Goal: Transaction & Acquisition: Purchase product/service

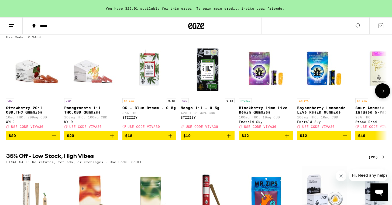
scroll to position [64, 0]
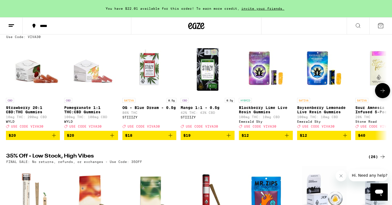
click at [382, 92] on icon at bounding box center [382, 90] width 6 height 6
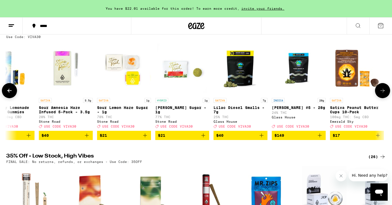
scroll to position [0, 321]
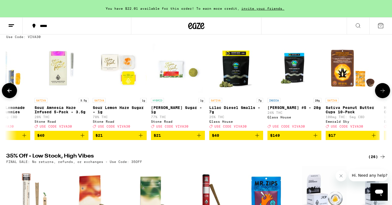
click at [382, 91] on icon at bounding box center [382, 90] width 6 height 6
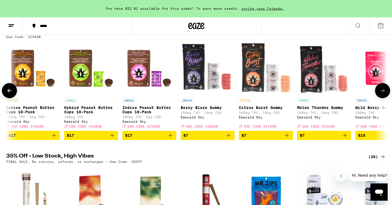
scroll to position [0, 641]
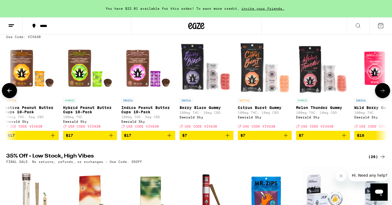
click at [384, 92] on icon at bounding box center [382, 91] width 4 height 4
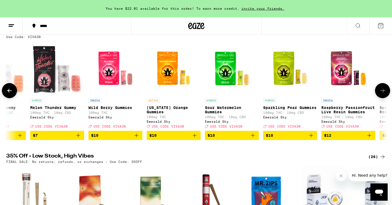
scroll to position [0, 962]
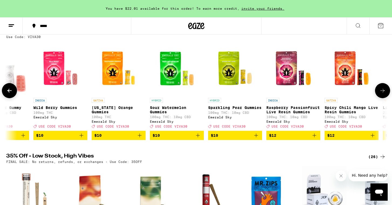
click at [383, 93] on icon at bounding box center [382, 90] width 6 height 6
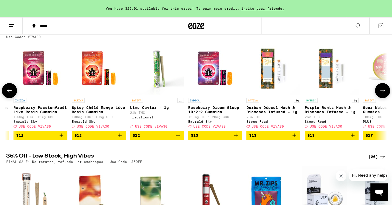
scroll to position [0, 1282]
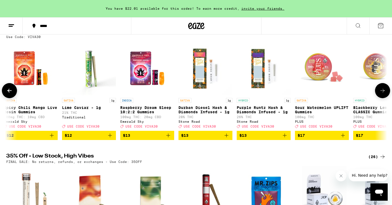
click at [383, 92] on icon at bounding box center [382, 90] width 6 height 6
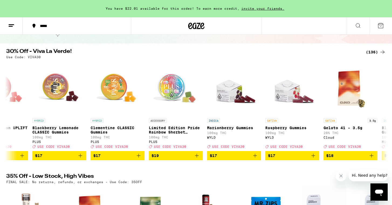
scroll to position [37, 0]
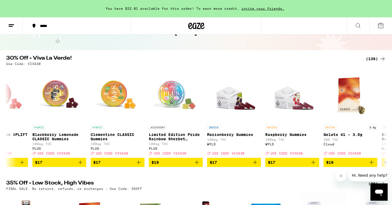
click at [381, 58] on icon at bounding box center [382, 58] width 6 height 6
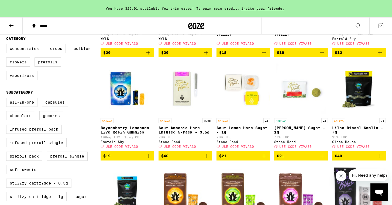
scroll to position [137, 0]
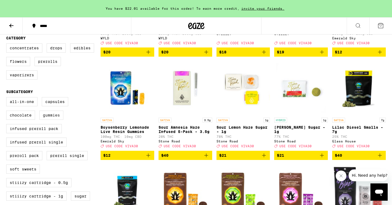
click at [53, 120] on label "Gummies" at bounding box center [51, 114] width 24 height 9
click at [8, 98] on input "Gummies" at bounding box center [7, 98] width 0 height 0
checkbox input "true"
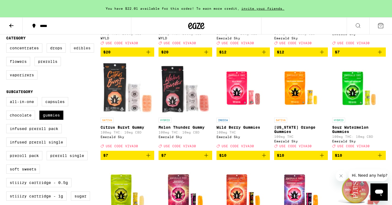
click at [85, 53] on label "Edibles" at bounding box center [82, 47] width 24 height 9
click at [8, 44] on input "Edibles" at bounding box center [7, 44] width 0 height 0
checkbox input "true"
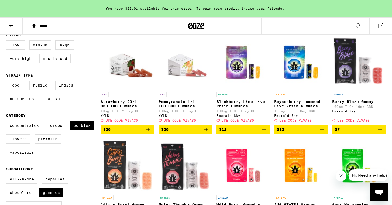
scroll to position [59, 0]
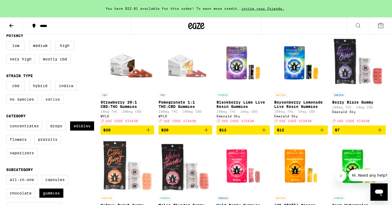
click at [56, 100] on label "Sativa" at bounding box center [53, 99] width 22 height 9
click at [8, 82] on input "Sativa" at bounding box center [7, 82] width 0 height 0
checkbox input "true"
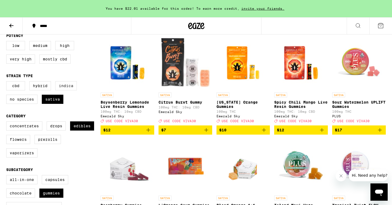
click at [66, 89] on label "Indica" at bounding box center [66, 85] width 22 height 9
click at [8, 82] on input "Indica" at bounding box center [7, 82] width 0 height 0
checkbox input "true"
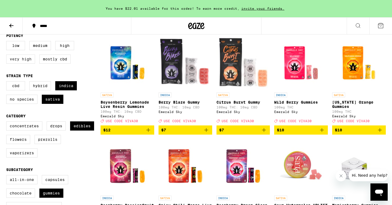
click at [20, 62] on label "Very High" at bounding box center [20, 58] width 29 height 9
click at [8, 42] on input "Very High" at bounding box center [7, 42] width 0 height 0
checkbox input "true"
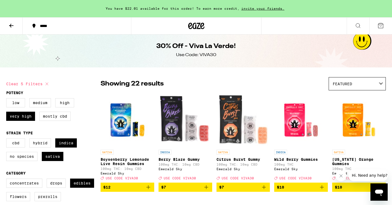
scroll to position [3, 0]
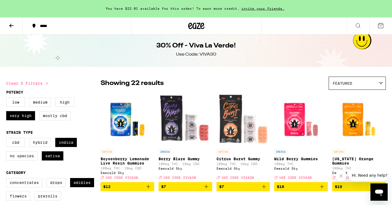
click at [351, 86] on div "Featured" at bounding box center [357, 83] width 57 height 13
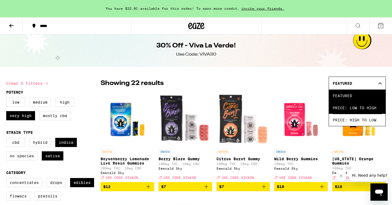
click at [350, 107] on span "Price: Low to High" at bounding box center [356, 108] width 49 height 12
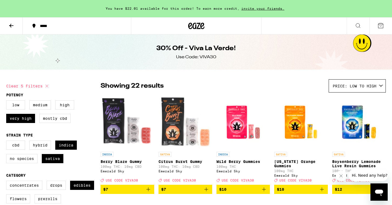
click at [12, 25] on icon at bounding box center [11, 25] width 6 height 6
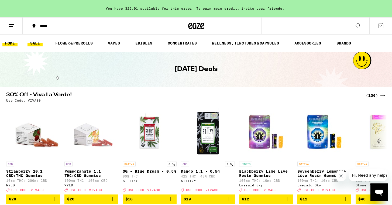
click at [14, 43] on link "HOME" at bounding box center [9, 43] width 15 height 6
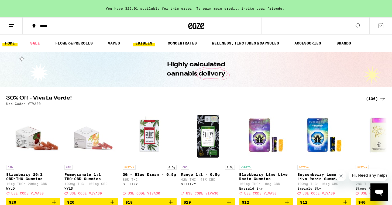
click at [148, 43] on link "EDIBLES" at bounding box center [144, 43] width 22 height 6
